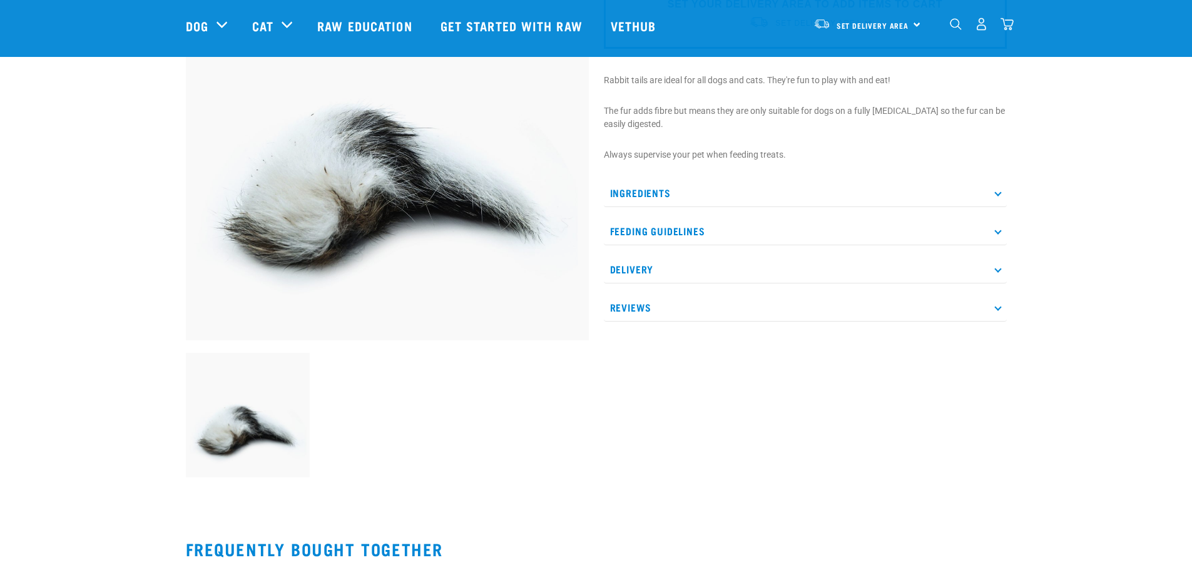
scroll to position [188, 0]
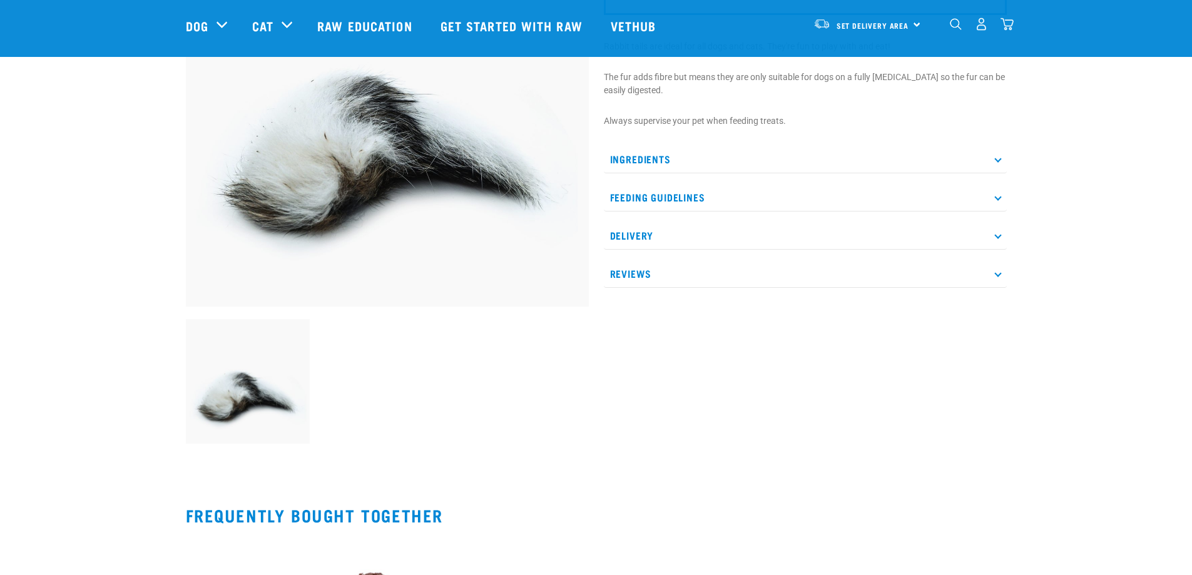
click at [647, 161] on p "Ingredients" at bounding box center [805, 159] width 403 height 28
click at [676, 243] on p "Feeding Guidelines" at bounding box center [805, 235] width 403 height 28
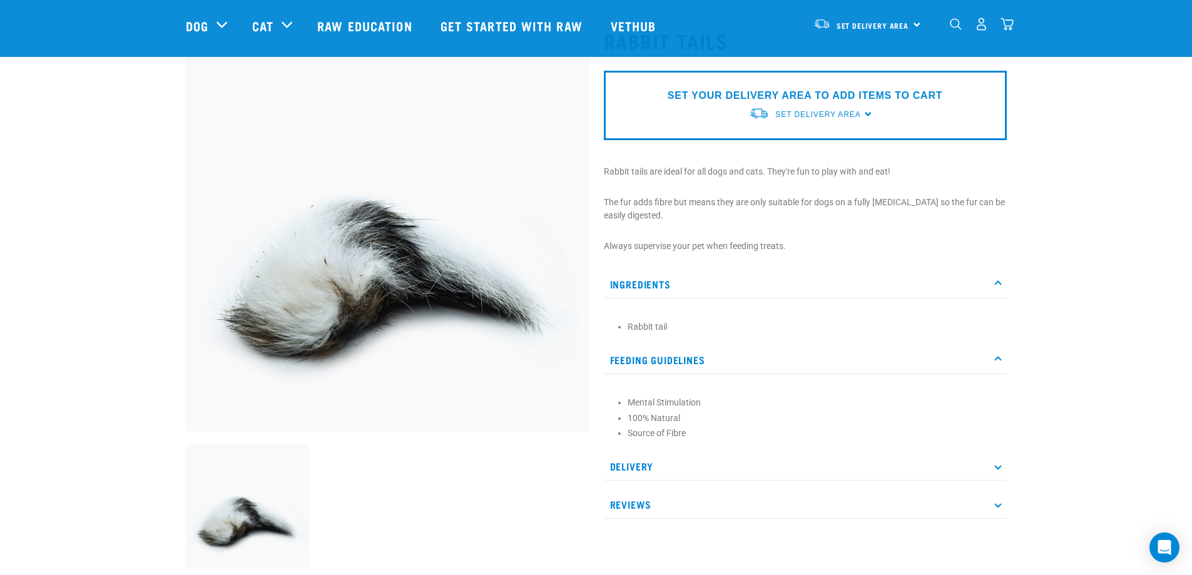
scroll to position [0, 0]
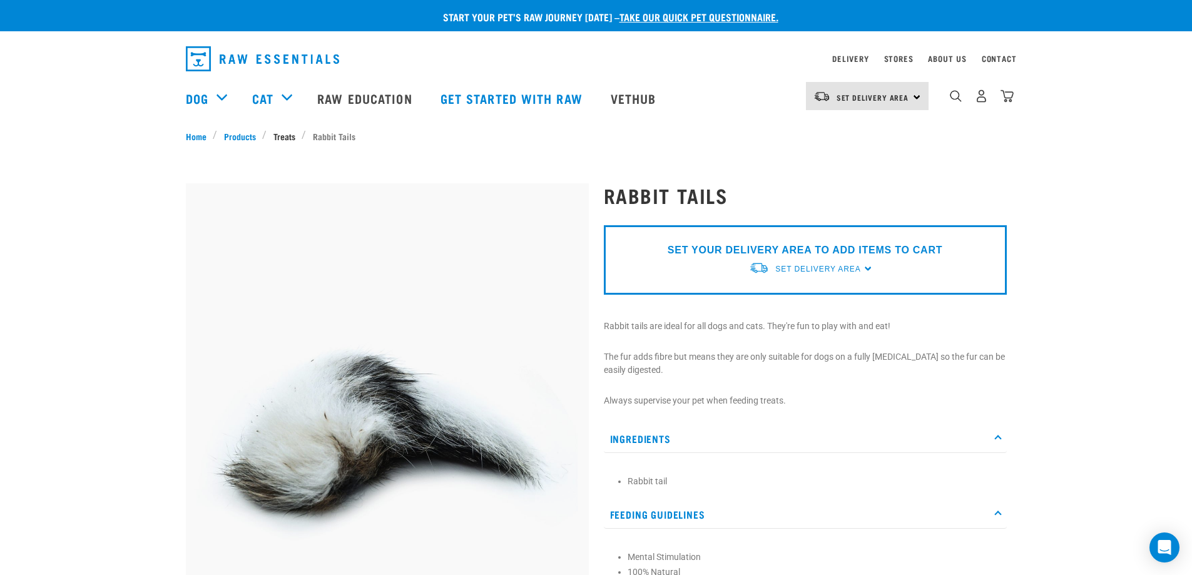
click at [285, 136] on link "Treats" at bounding box center [283, 135] width 35 height 13
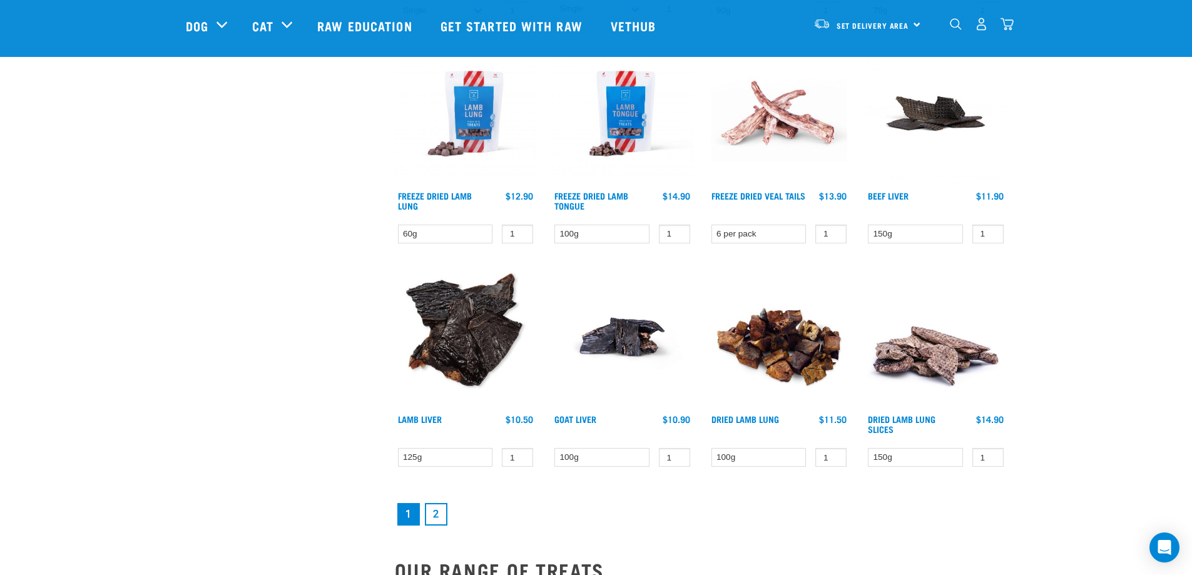
scroll to position [1501, 0]
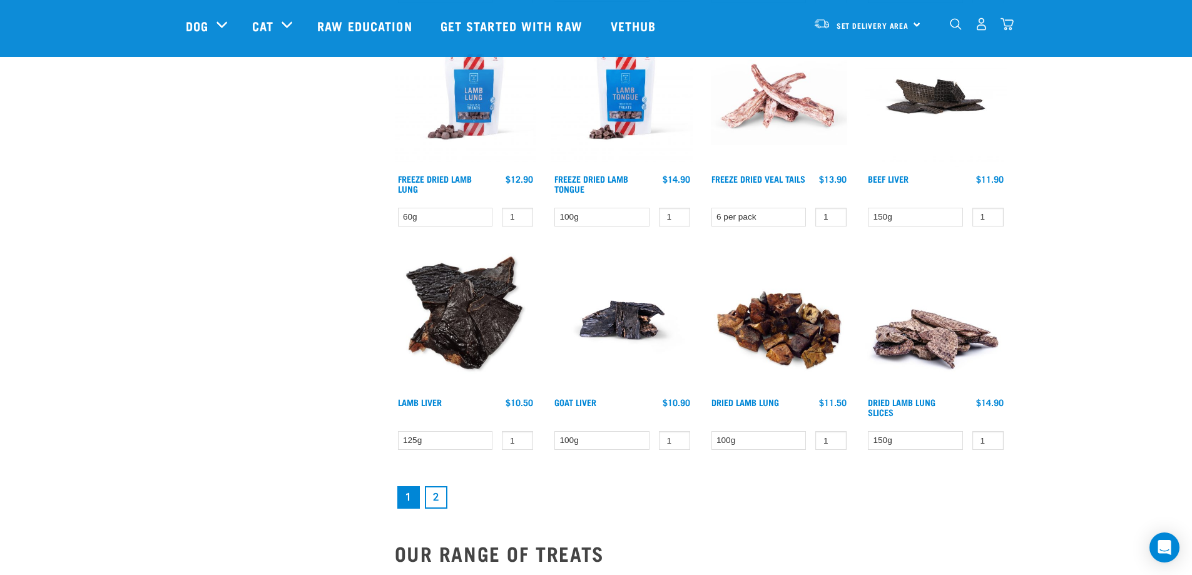
click at [439, 498] on link "2" at bounding box center [436, 497] width 23 height 23
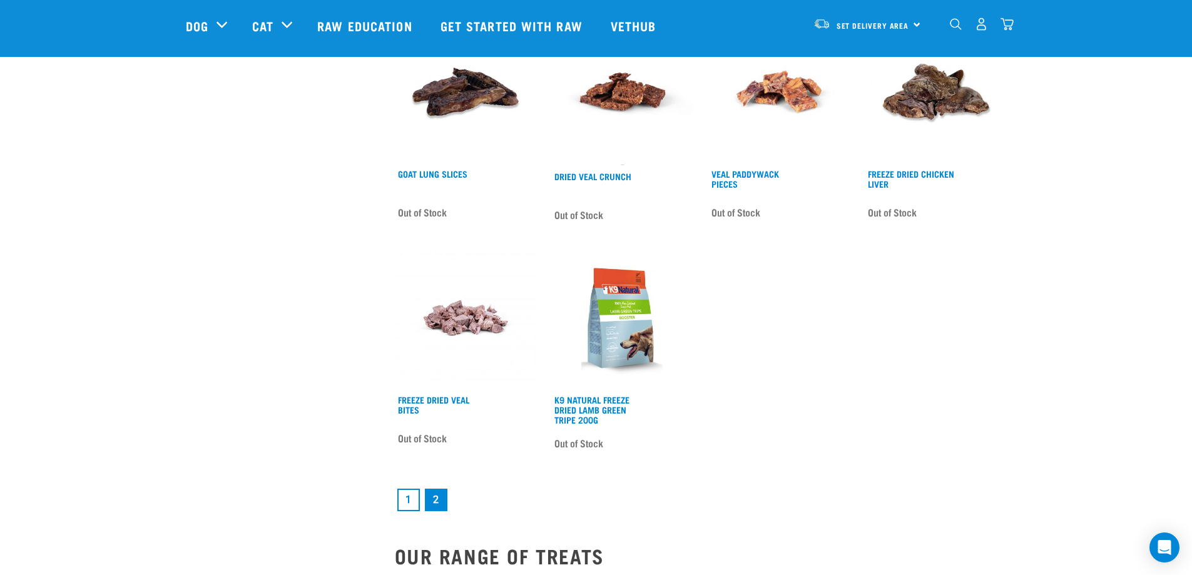
scroll to position [1501, 0]
